Goal: Obtain resource: Obtain resource

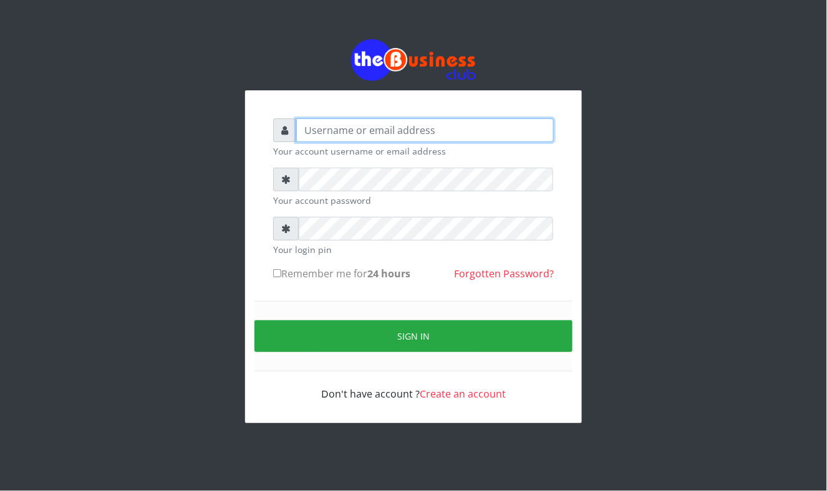
type input "Mavincio"
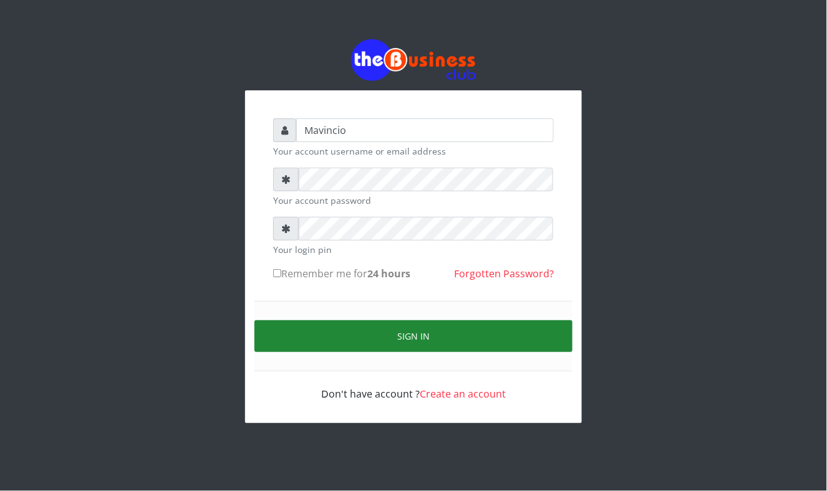
click at [383, 339] on button "Sign in" at bounding box center [413, 336] width 318 height 32
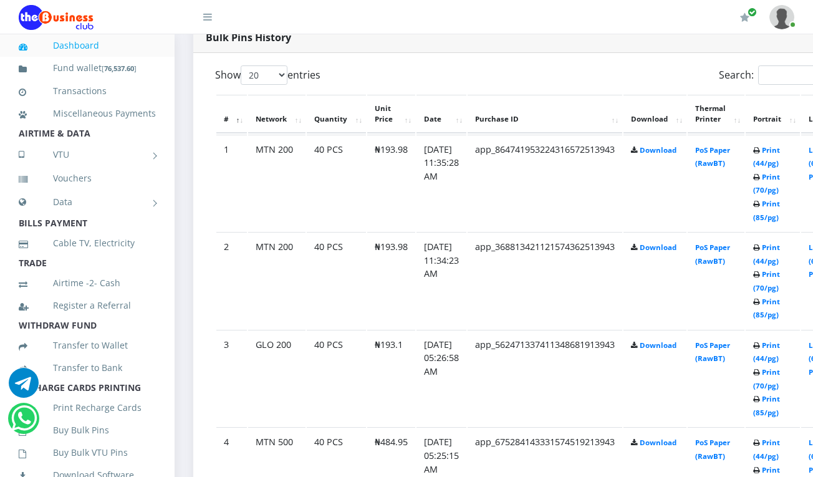
scroll to position [665, 0]
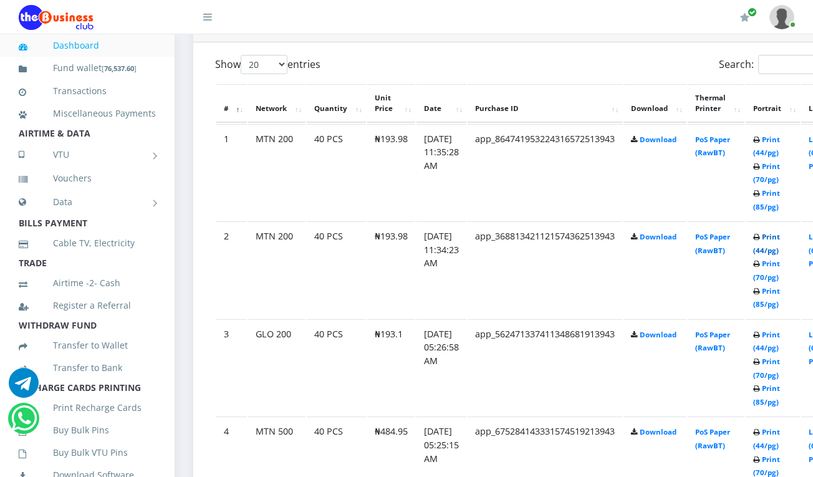
click at [780, 237] on link "Print (44/pg)" at bounding box center [766, 243] width 27 height 23
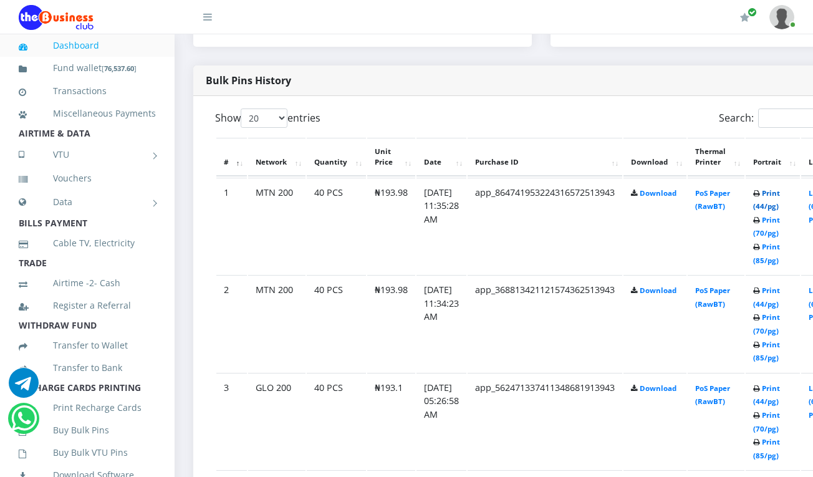
click at [780, 195] on link "Print (44/pg)" at bounding box center [766, 199] width 27 height 23
click at [780, 198] on link "Print (44/pg)" at bounding box center [766, 201] width 27 height 23
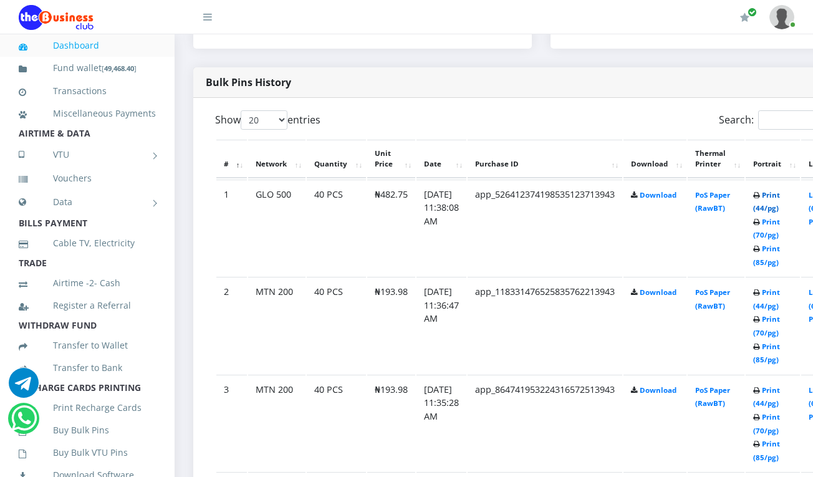
click at [779, 197] on link "Print (44/pg)" at bounding box center [766, 201] width 27 height 23
click at [777, 195] on link "Print (44/pg)" at bounding box center [766, 202] width 27 height 23
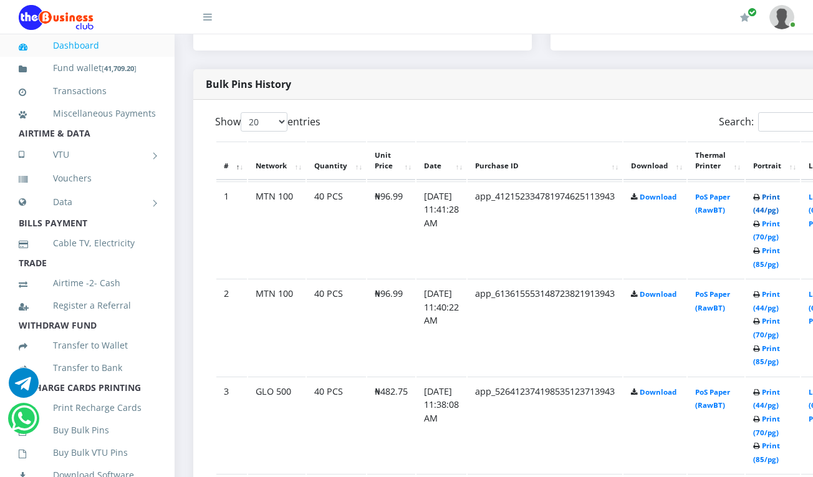
click at [780, 197] on link "Print (44/pg)" at bounding box center [766, 203] width 27 height 23
click at [777, 196] on link "Print (44/pg)" at bounding box center [766, 204] width 27 height 23
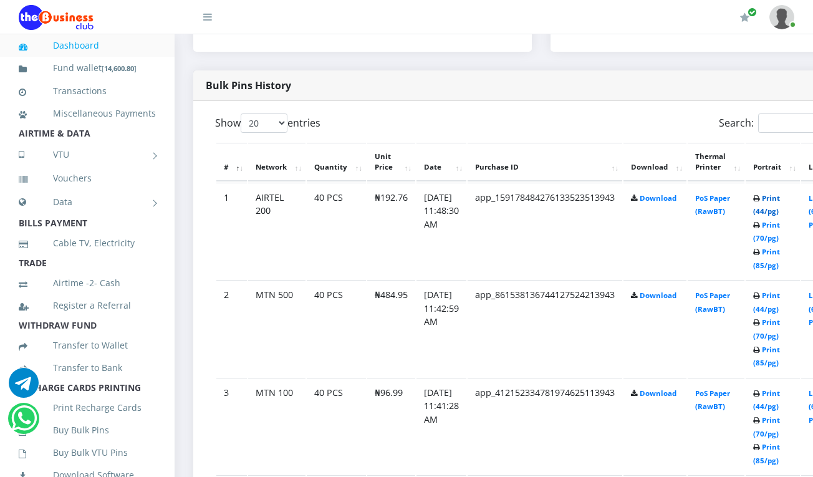
click at [780, 198] on link "Print (44/pg)" at bounding box center [766, 204] width 27 height 23
click at [780, 197] on link "Print (44/pg)" at bounding box center [766, 206] width 27 height 23
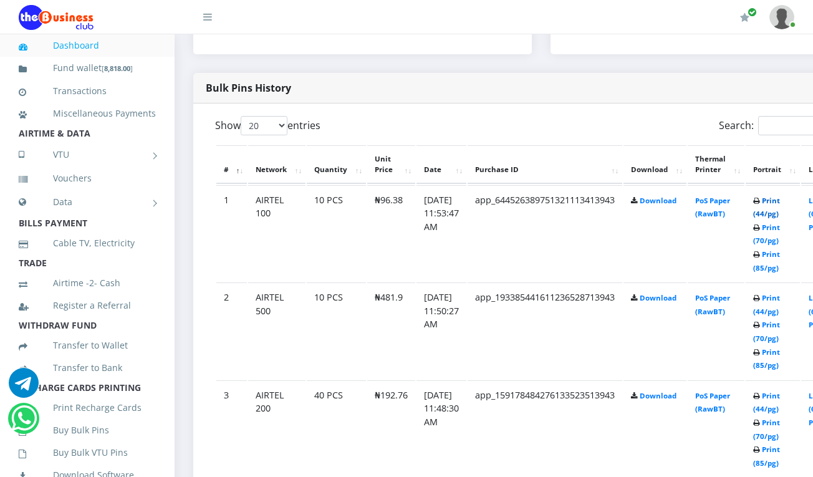
click at [779, 200] on link "Print (44/pg)" at bounding box center [766, 207] width 27 height 23
click at [780, 203] on link "Print (44/pg)" at bounding box center [766, 208] width 27 height 23
